Goal: Check status: Check status

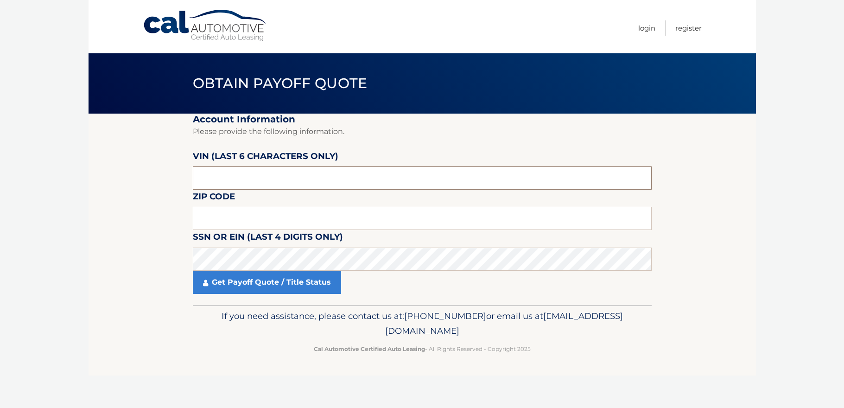
click at [363, 175] on input "text" at bounding box center [422, 177] width 459 height 23
type input "020509"
click at [307, 223] on input "text" at bounding box center [422, 218] width 459 height 23
type input "11365"
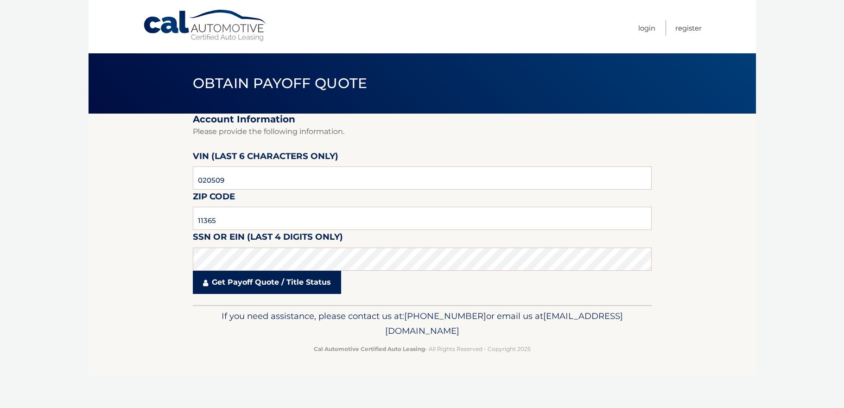
click at [267, 287] on link "Get Payoff Quote / Title Status" at bounding box center [267, 282] width 148 height 23
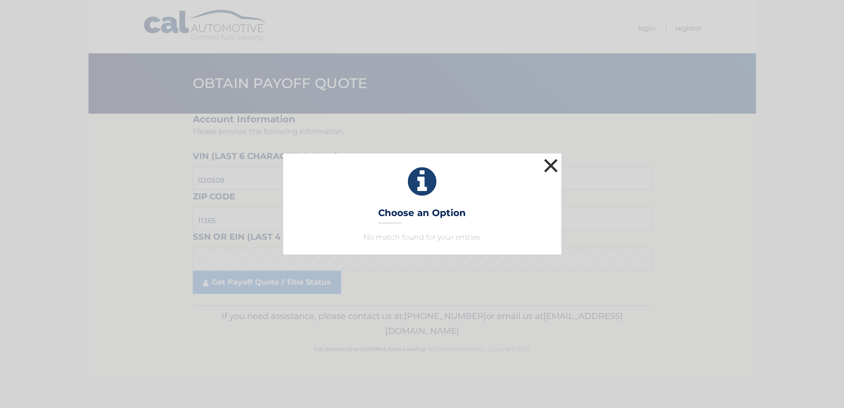
click at [553, 165] on button "×" at bounding box center [551, 165] width 19 height 19
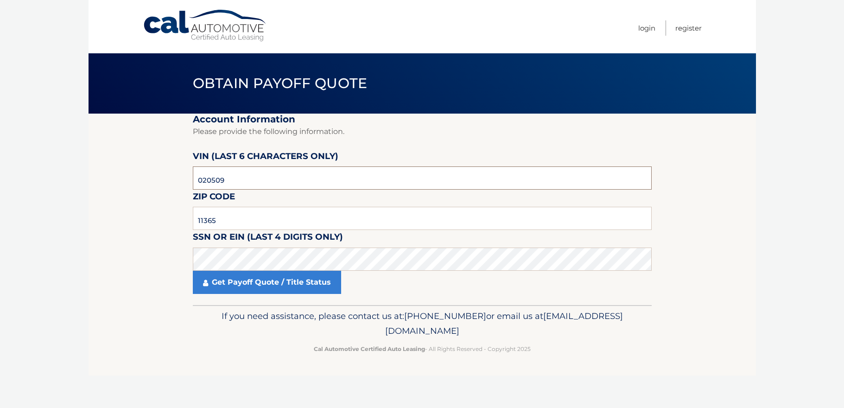
click at [218, 179] on input "020509" at bounding box center [422, 177] width 459 height 23
click at [232, 176] on input "text" at bounding box center [422, 177] width 459 height 23
type input "020509"
type input "11365"
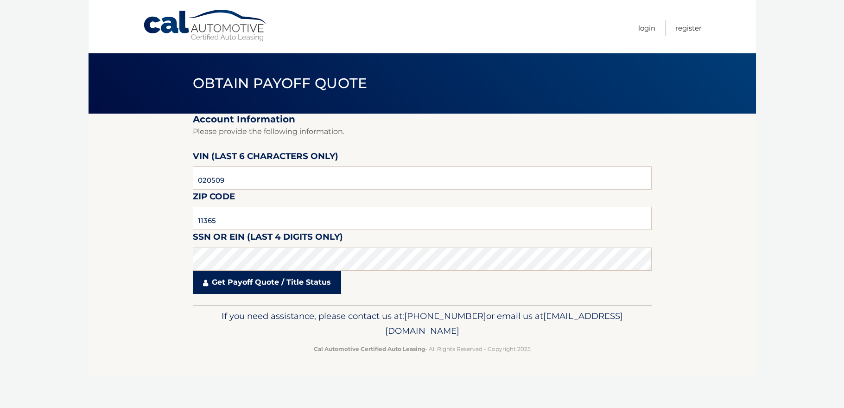
click at [260, 282] on link "Get Payoff Quote / Title Status" at bounding box center [267, 282] width 148 height 23
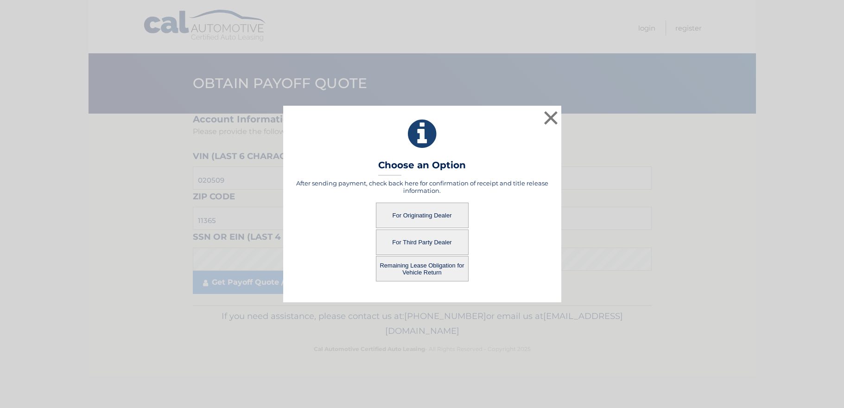
click at [423, 273] on button "Remaining Lease Obligation for Vehicle Return" at bounding box center [422, 269] width 93 height 26
click at [449, 269] on button "Remaining Lease Obligation for Vehicle Return" at bounding box center [422, 269] width 93 height 26
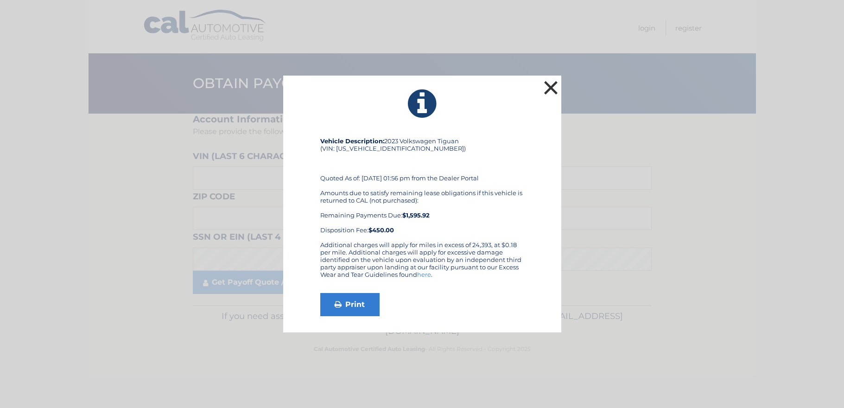
click at [550, 89] on button "×" at bounding box center [551, 87] width 19 height 19
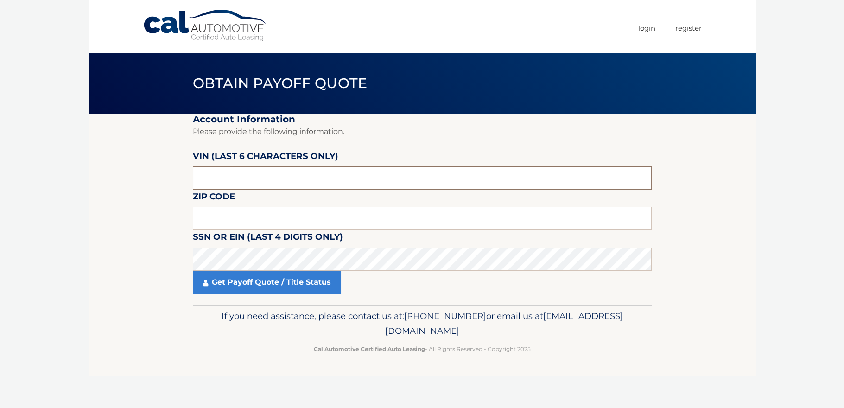
click at [210, 175] on input "text" at bounding box center [422, 177] width 459 height 23
type input "020509"
type input "11365"
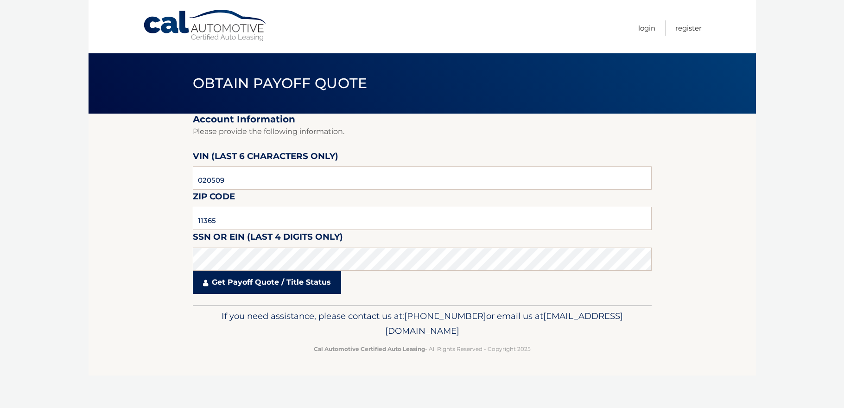
click at [299, 286] on link "Get Payoff Quote / Title Status" at bounding box center [267, 282] width 148 height 23
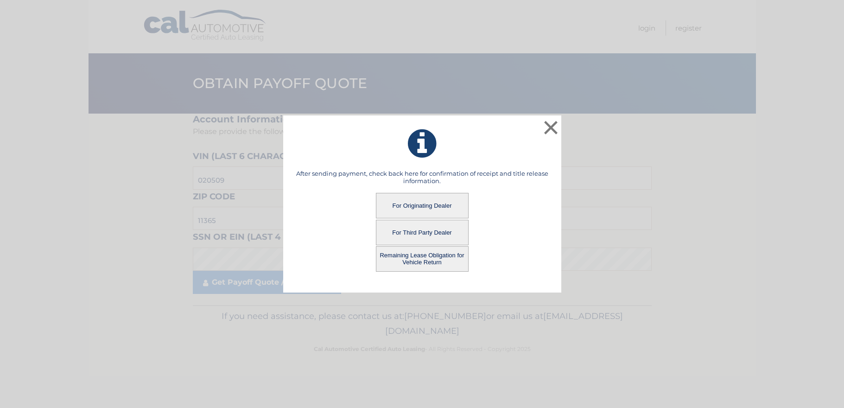
click at [442, 208] on button "For Originating Dealer" at bounding box center [422, 206] width 93 height 26
click at [425, 203] on button "For Originating Dealer" at bounding box center [422, 206] width 93 height 26
